Goal: Transaction & Acquisition: Purchase product/service

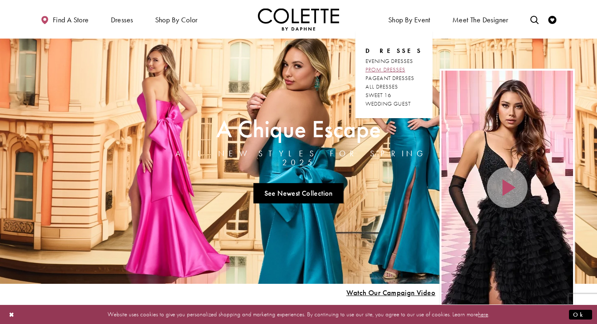
click at [402, 70] on span "PROM DRESSES" at bounding box center [385, 69] width 40 height 7
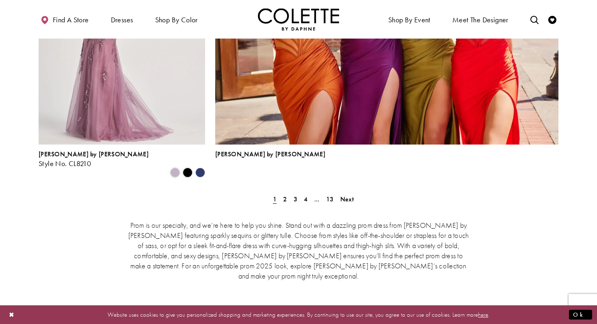
scroll to position [1837, 0]
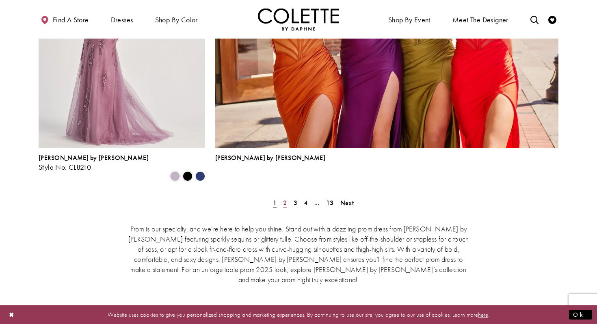
click at [284, 199] on span "2" at bounding box center [285, 203] width 4 height 9
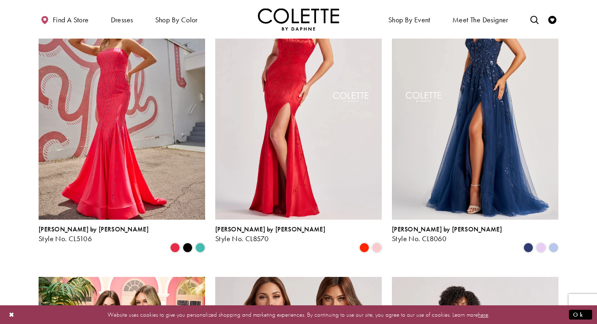
scroll to position [270, 0]
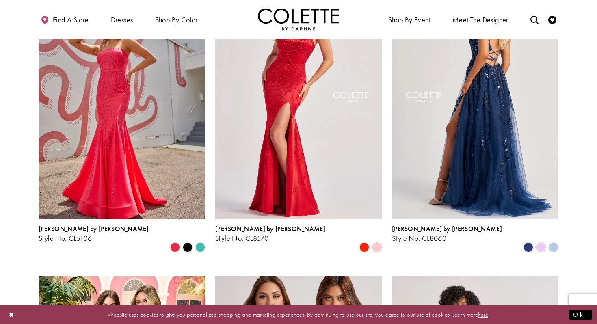
click at [487, 143] on img "Visit Colette by Daphne Style No. CL8060 Page" at bounding box center [475, 98] width 166 height 242
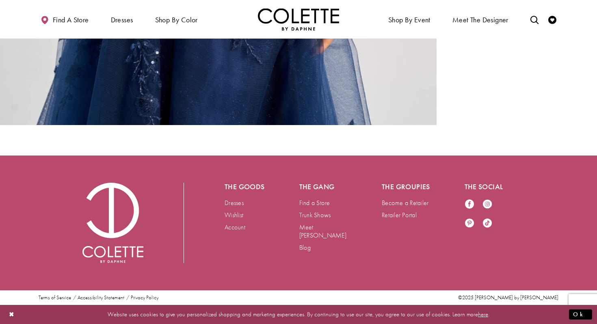
scroll to position [1285, 0]
